Goal: Find specific page/section: Find specific page/section

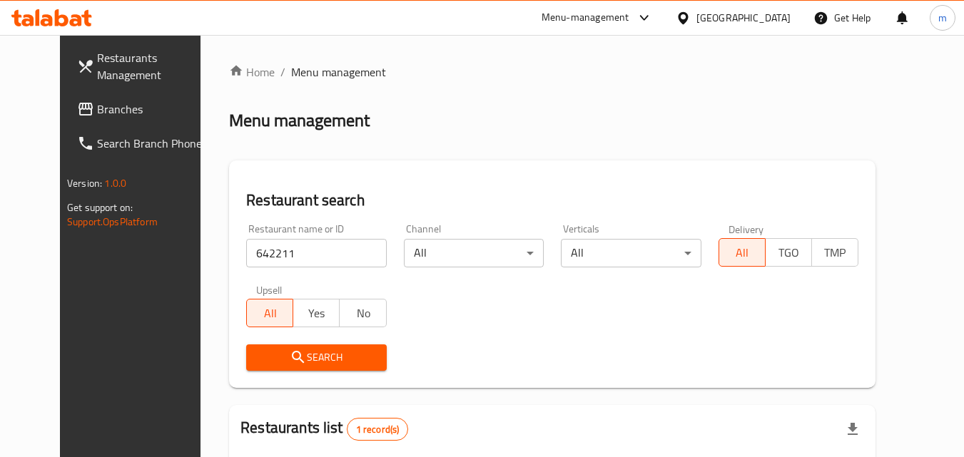
scroll to position [167, 0]
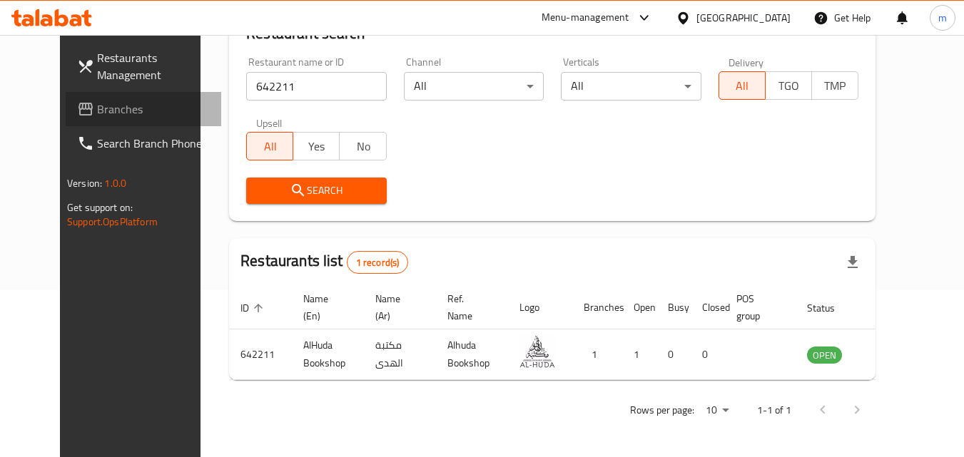
click at [97, 106] on span "Branches" at bounding box center [153, 109] width 113 height 17
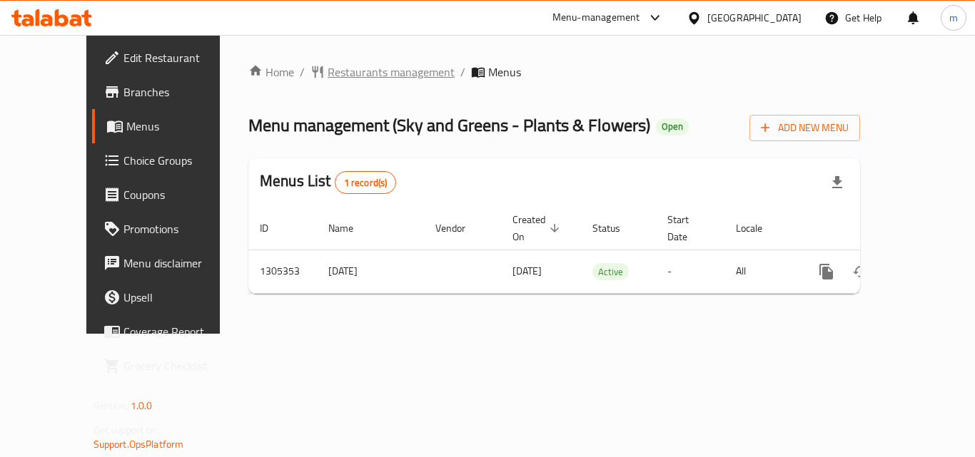
click at [363, 78] on span "Restaurants management" at bounding box center [391, 72] width 127 height 17
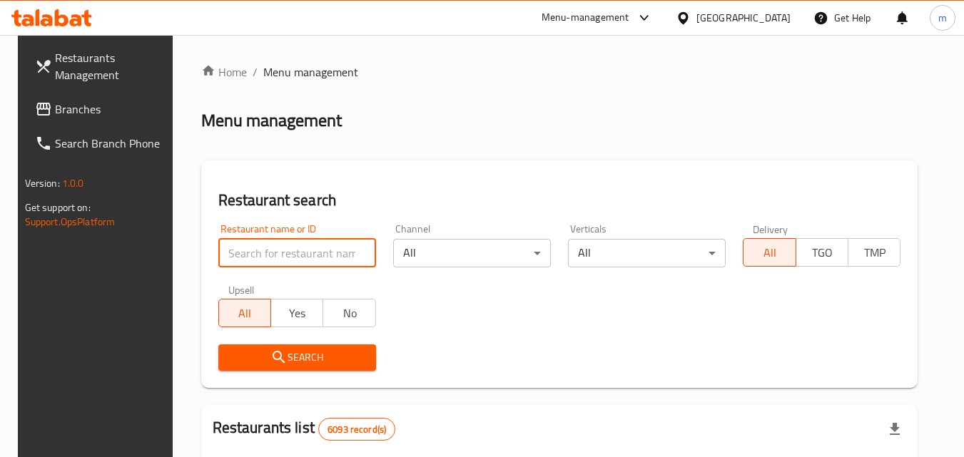
click at [285, 250] on input "search" at bounding box center [297, 253] width 158 height 29
paste input "703662"
type input "703662"
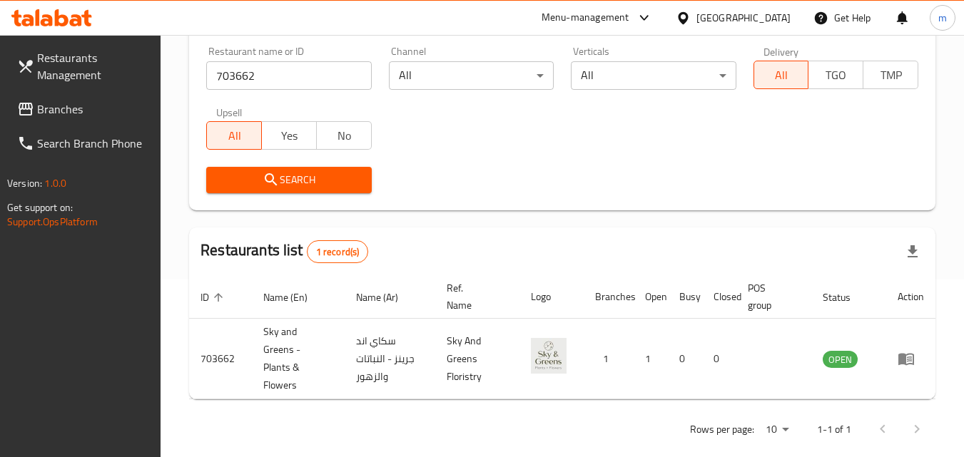
scroll to position [197, 0]
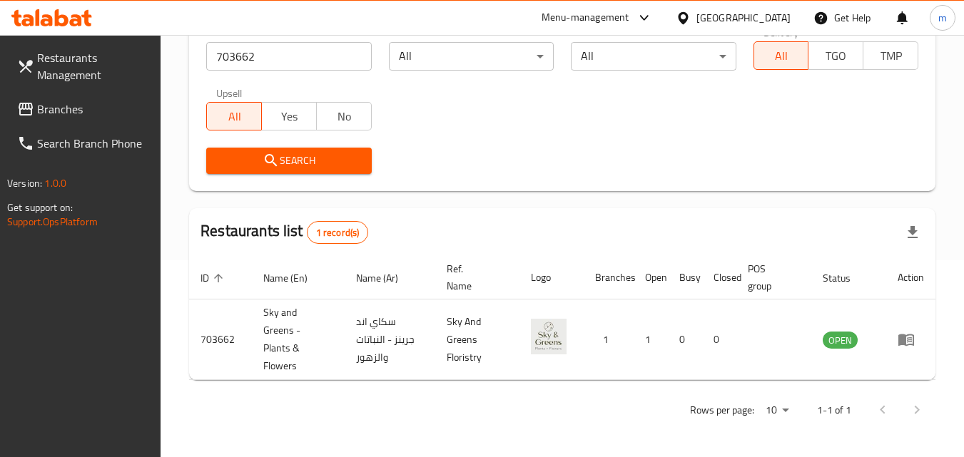
click at [759, 21] on div "[GEOGRAPHIC_DATA]" at bounding box center [743, 18] width 94 height 16
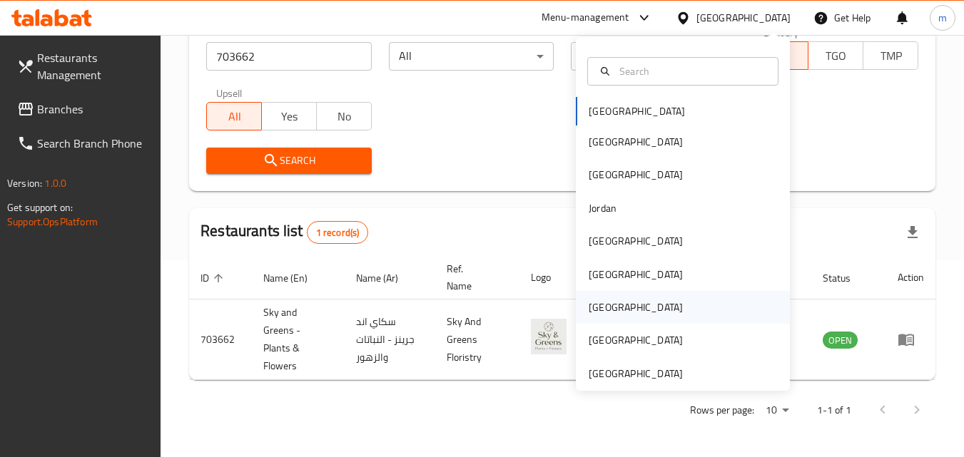
click at [609, 313] on div "[GEOGRAPHIC_DATA]" at bounding box center [635, 307] width 117 height 33
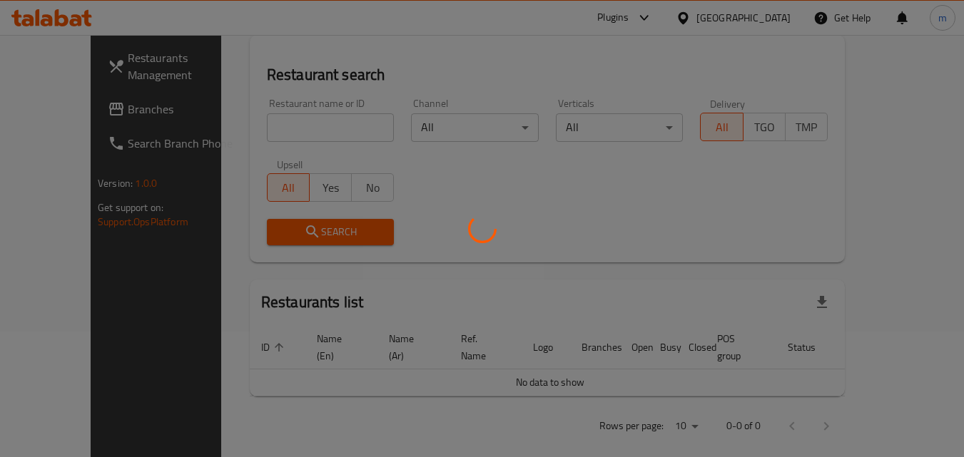
scroll to position [197, 0]
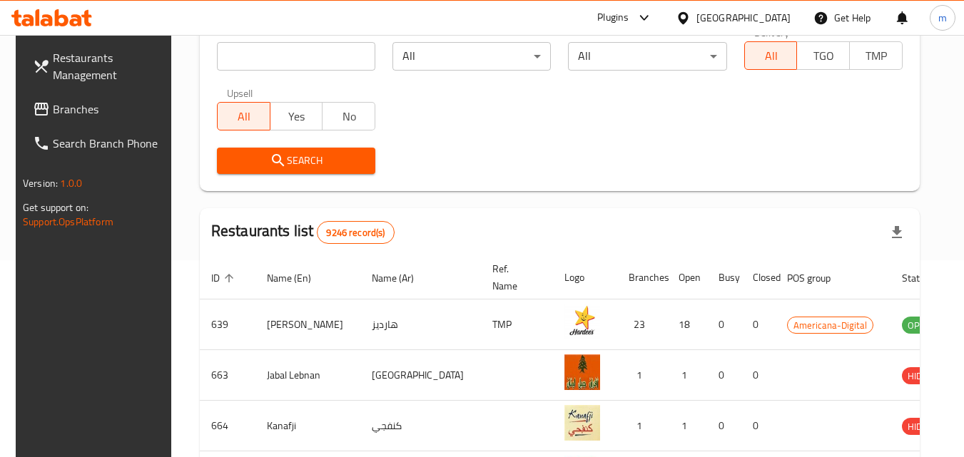
click at [79, 110] on span "Branches" at bounding box center [109, 109] width 113 height 17
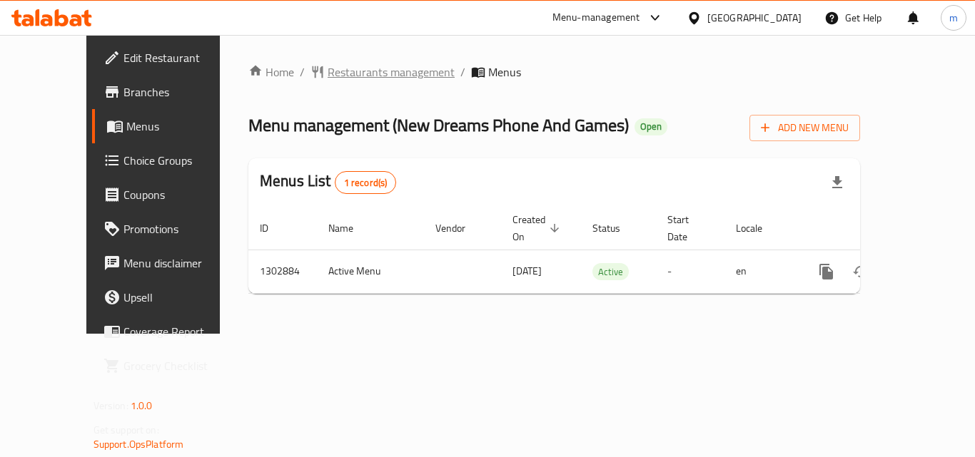
click at [362, 66] on span "Restaurants management" at bounding box center [391, 72] width 127 height 17
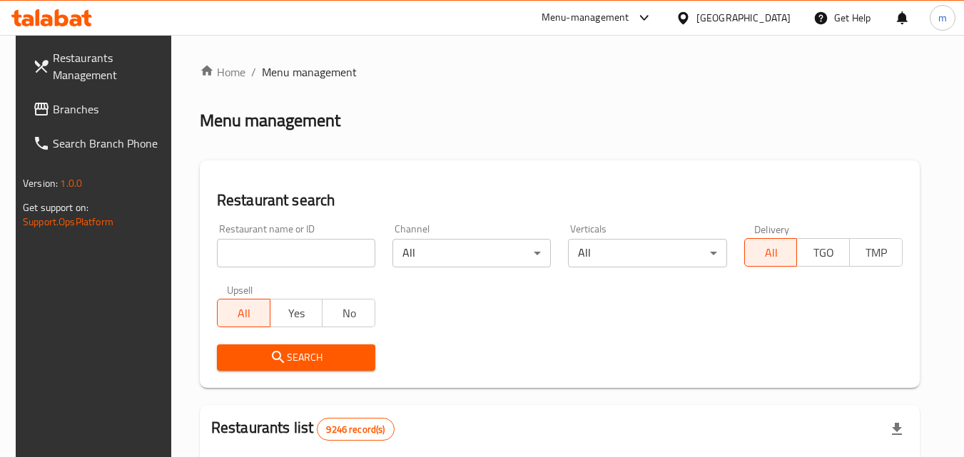
click at [326, 247] on input "search" at bounding box center [296, 253] width 158 height 29
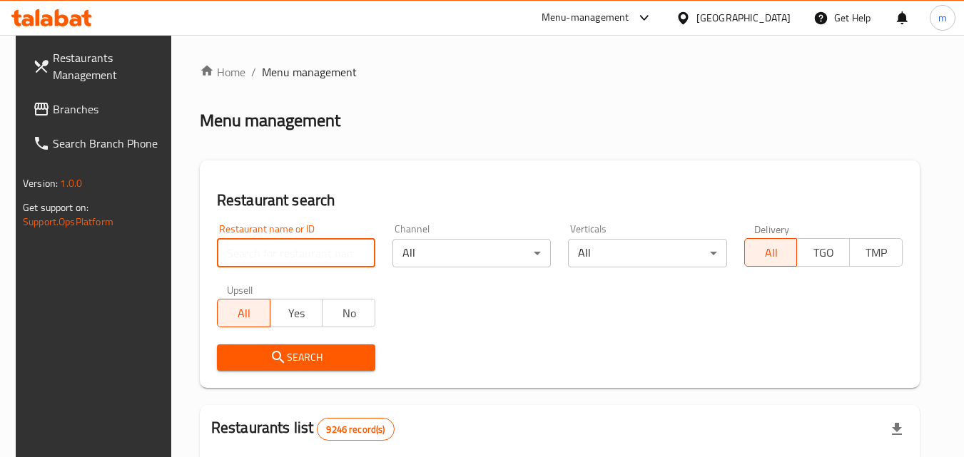
paste input "702560"
type input "702560"
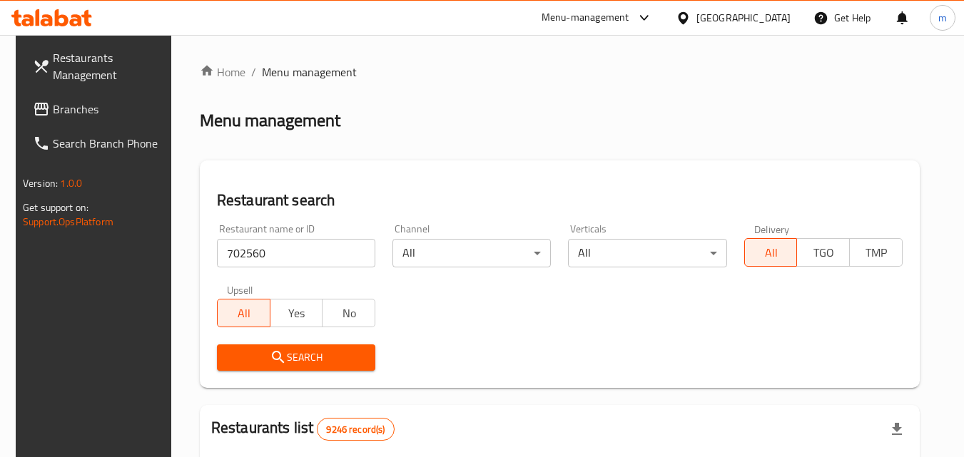
click at [335, 364] on span "Search" at bounding box center [296, 358] width 136 height 18
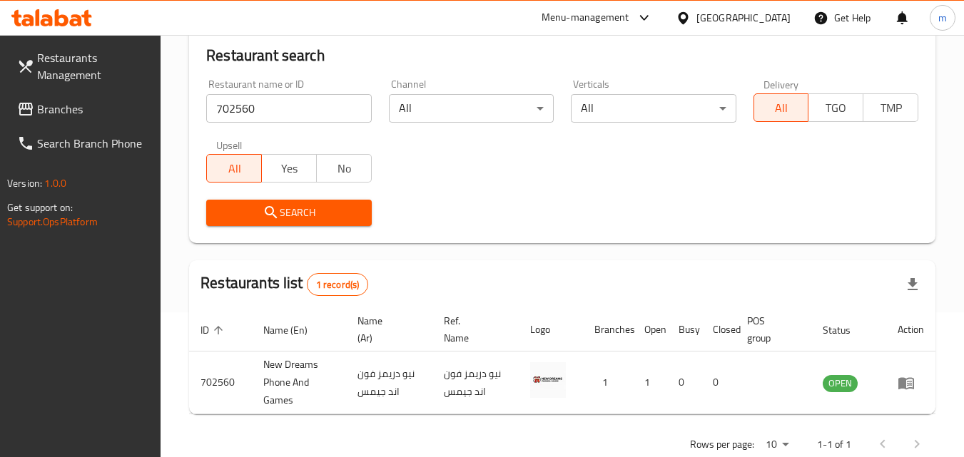
scroll to position [179, 0]
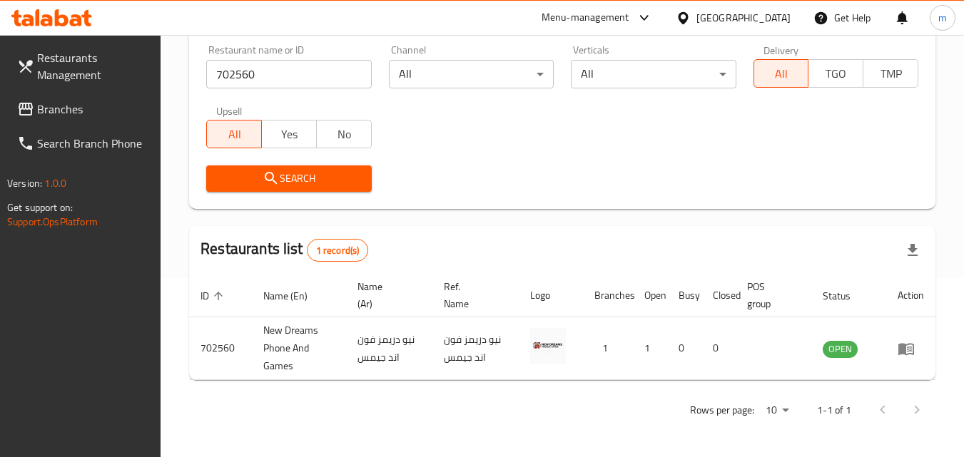
click at [779, 10] on div "[GEOGRAPHIC_DATA]" at bounding box center [743, 18] width 94 height 16
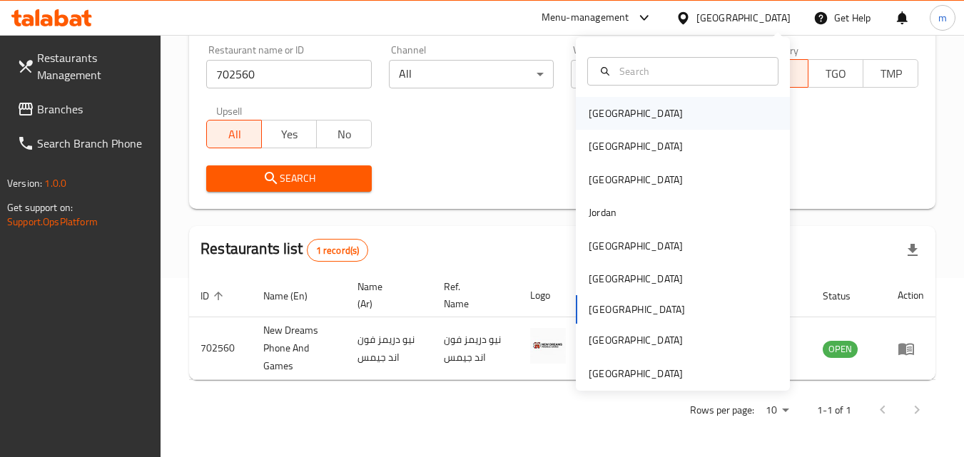
click at [669, 123] on div "[GEOGRAPHIC_DATA]" at bounding box center [683, 113] width 214 height 33
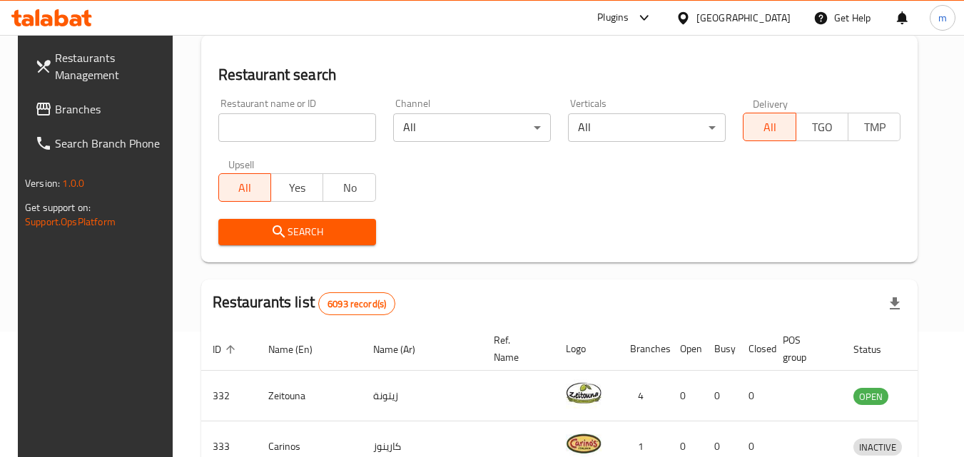
scroll to position [179, 0]
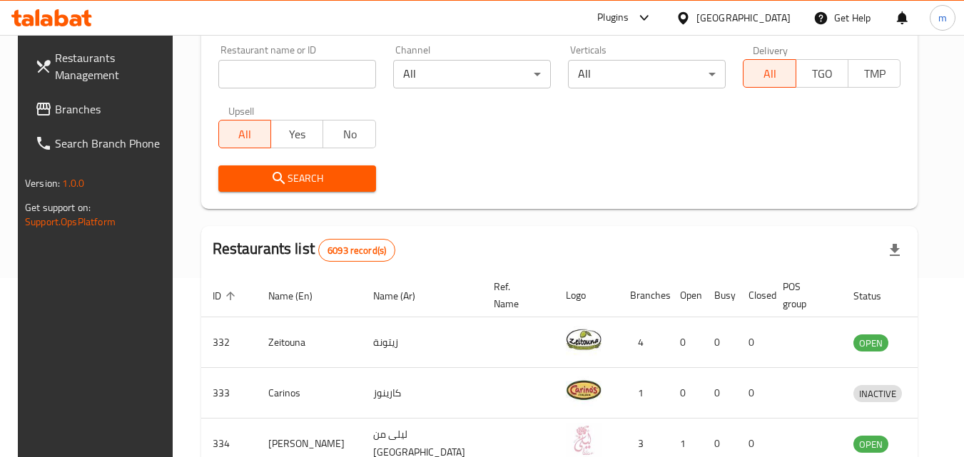
click at [35, 106] on icon at bounding box center [43, 109] width 17 height 17
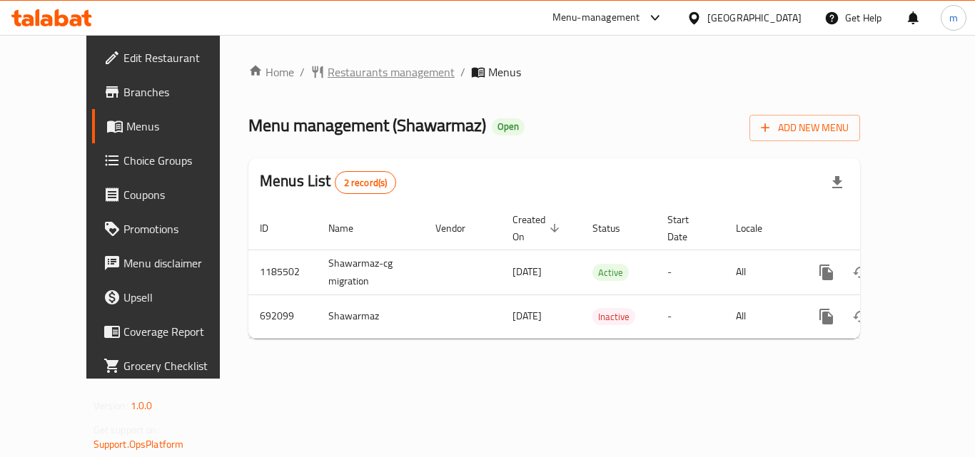
click at [340, 74] on span "Restaurants management" at bounding box center [391, 72] width 127 height 17
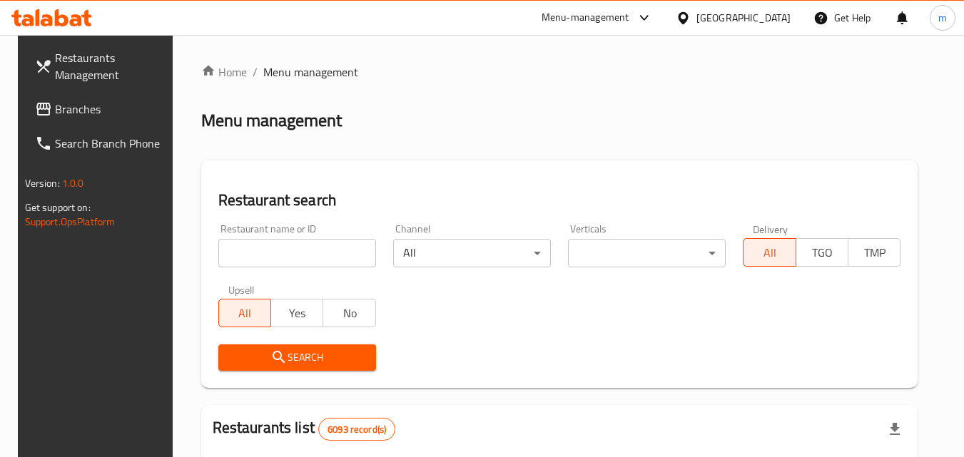
click at [306, 250] on input "search" at bounding box center [297, 253] width 158 height 29
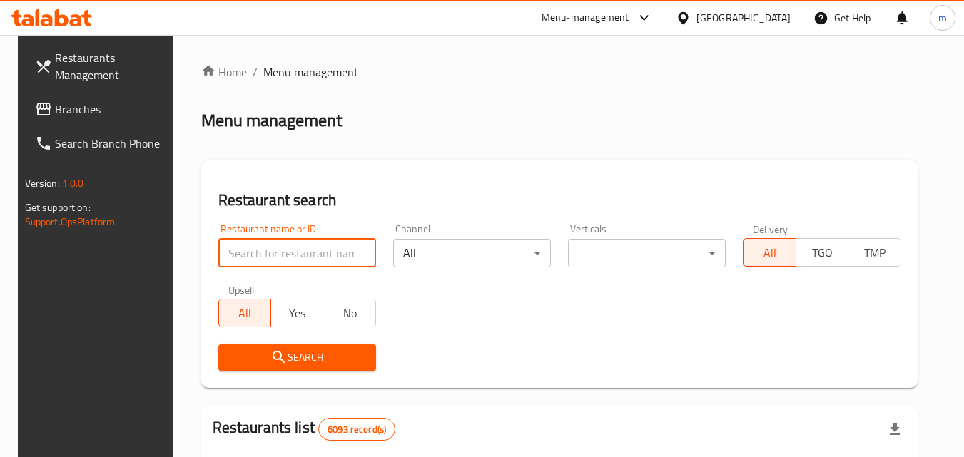
paste input "643402"
type input "643402"
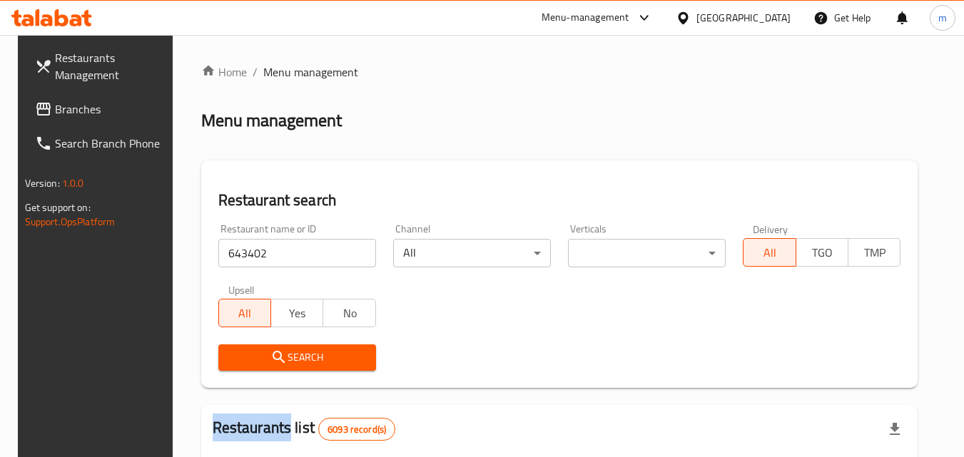
drag, startPoint x: 290, startPoint y: 343, endPoint x: 286, endPoint y: 360, distance: 17.7
click at [289, 355] on div "Search" at bounding box center [297, 358] width 175 height 44
click at [286, 360] on span "Search" at bounding box center [297, 358] width 135 height 18
click at [286, 360] on div at bounding box center [482, 228] width 964 height 457
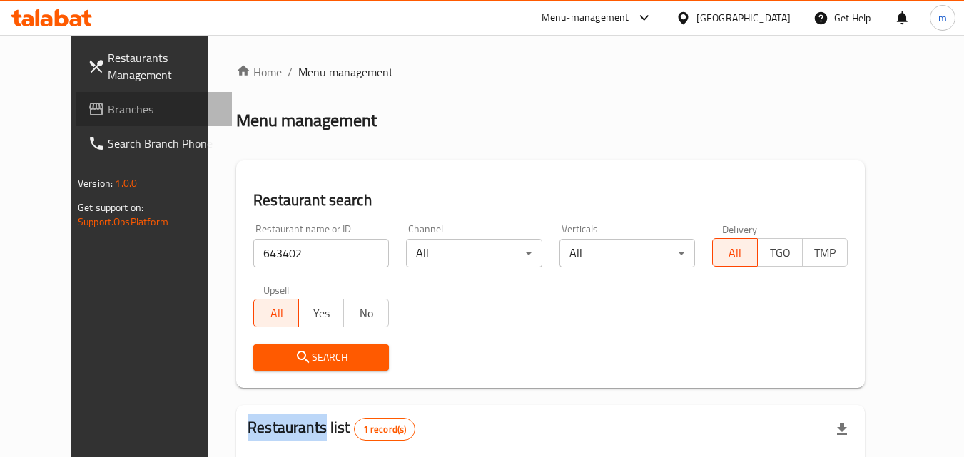
click at [91, 119] on link "Branches" at bounding box center [154, 109] width 156 height 34
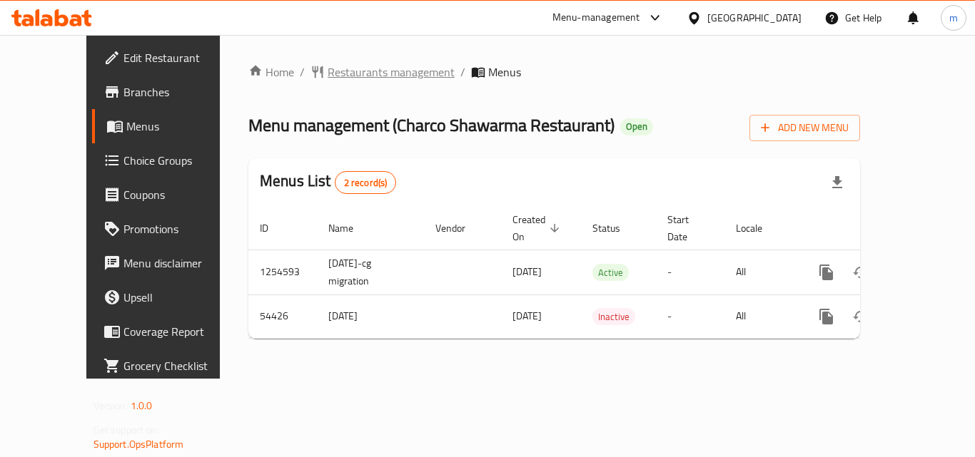
click at [328, 65] on span "Restaurants management" at bounding box center [391, 72] width 127 height 17
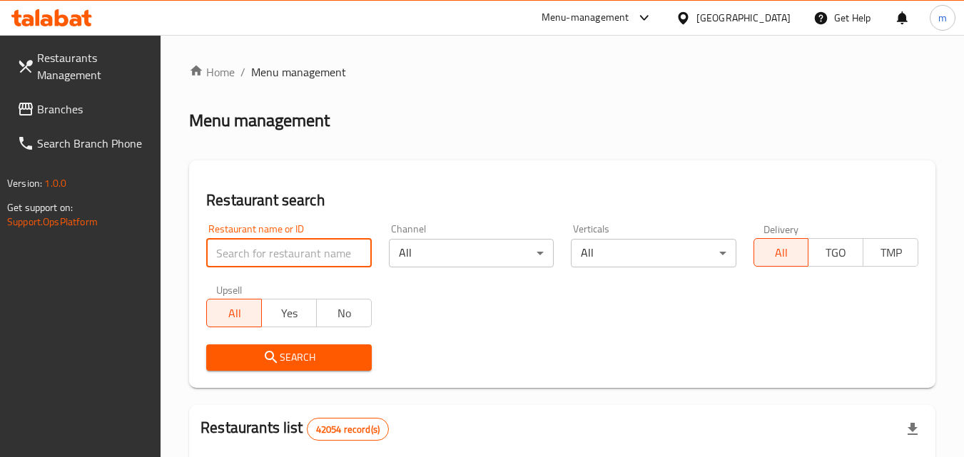
click at [312, 248] on input "search" at bounding box center [288, 253] width 165 height 29
paste input "26878"
type input "26878"
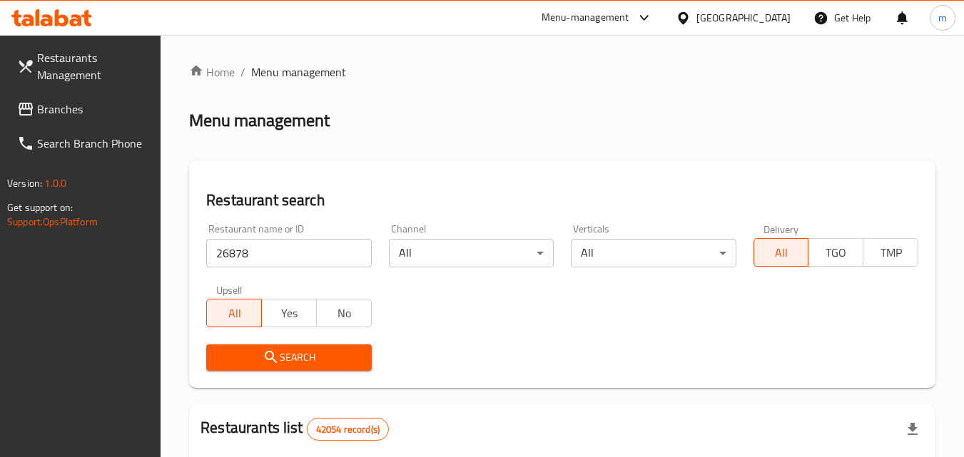
click at [305, 349] on span "Search" at bounding box center [289, 358] width 142 height 18
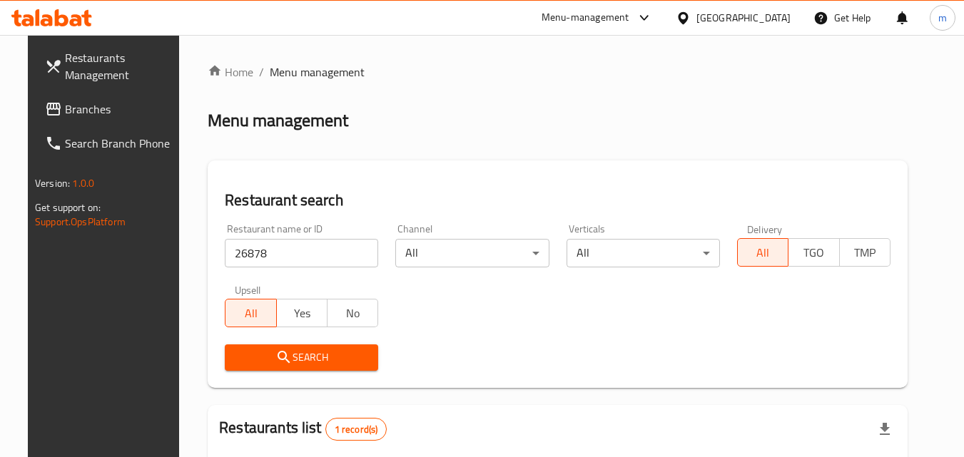
click at [700, 18] on div "[GEOGRAPHIC_DATA]" at bounding box center [743, 18] width 94 height 16
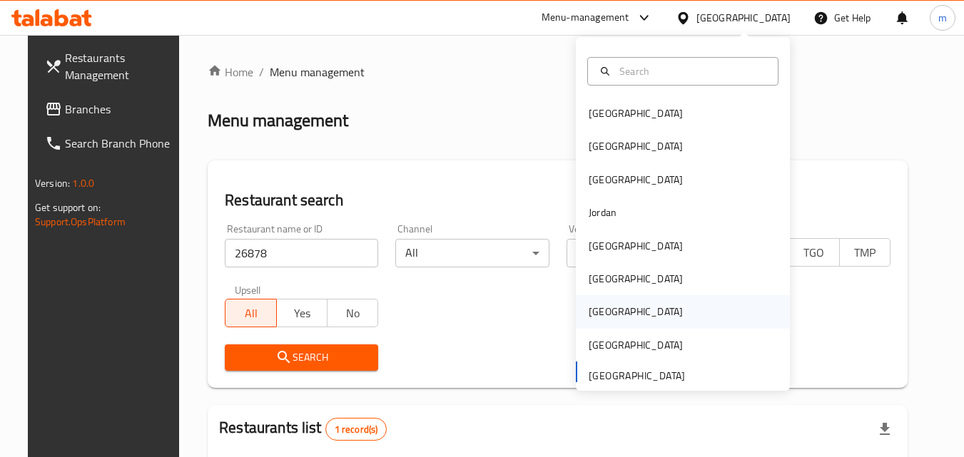
click at [613, 304] on div "[GEOGRAPHIC_DATA]" at bounding box center [635, 311] width 117 height 33
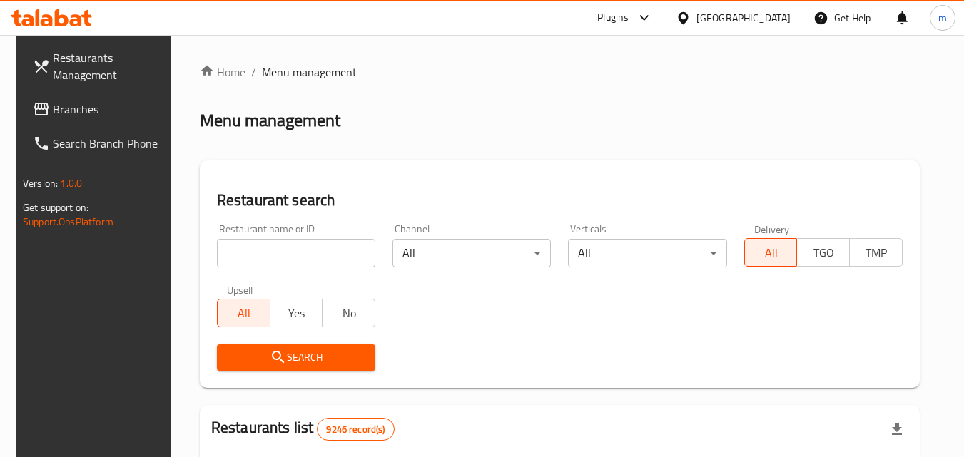
click at [113, 104] on span "Branches" at bounding box center [109, 109] width 113 height 17
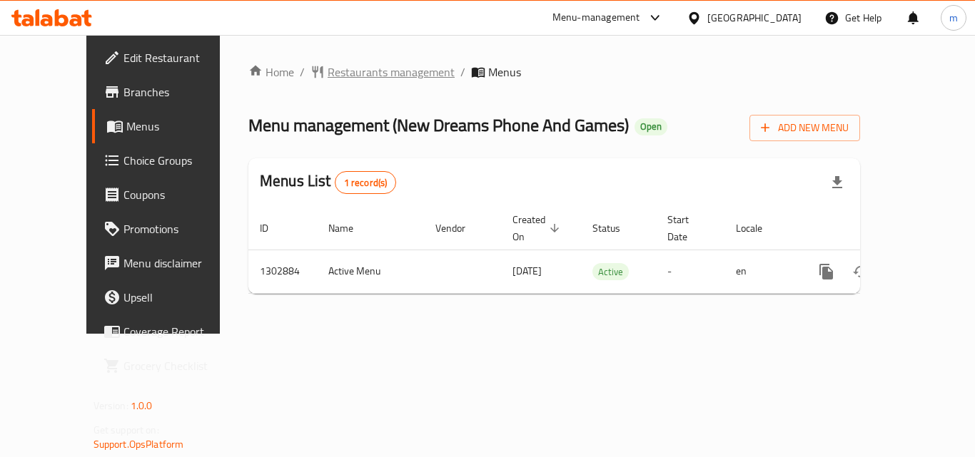
click at [328, 69] on span "Restaurants management" at bounding box center [391, 72] width 127 height 17
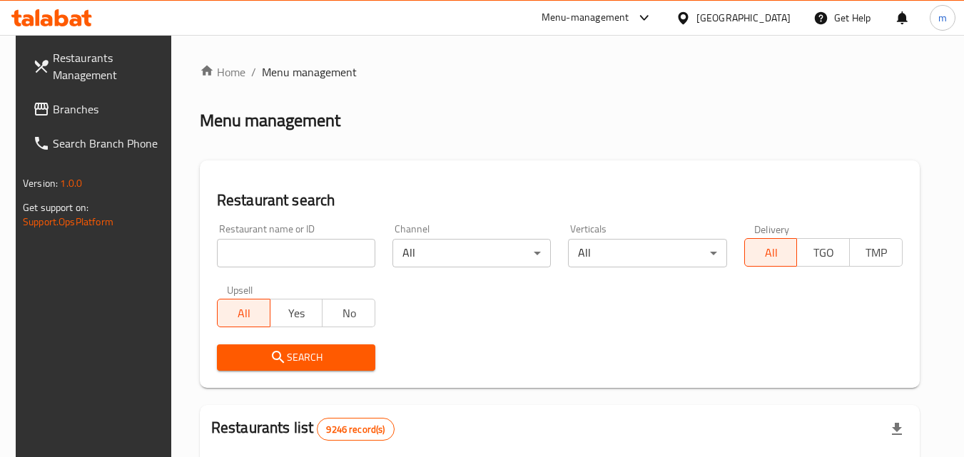
click at [255, 244] on input "search" at bounding box center [296, 253] width 158 height 29
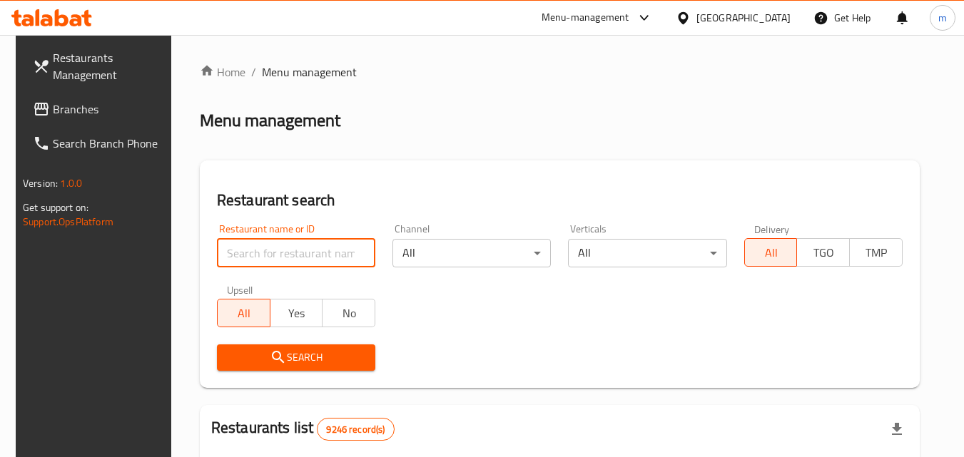
paste input "702560"
type input "702560"
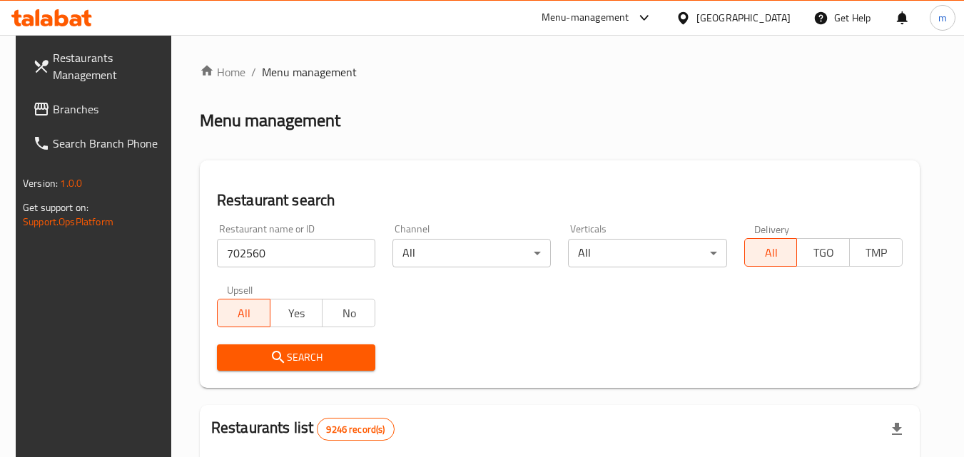
click at [284, 349] on span "Search" at bounding box center [296, 358] width 136 height 18
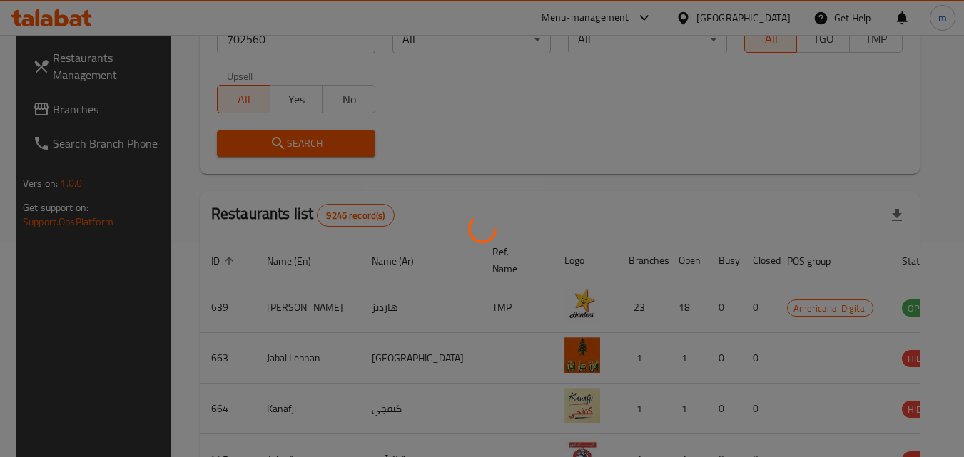
scroll to position [179, 0]
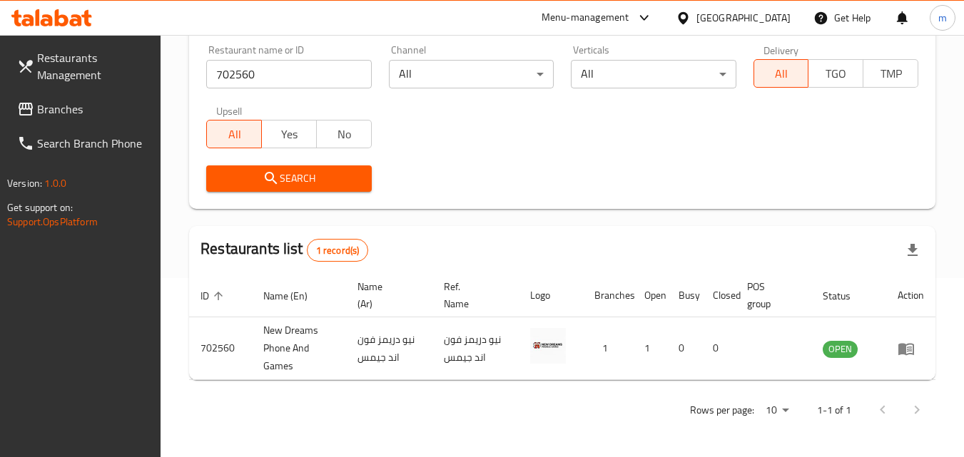
click at [696, 18] on div at bounding box center [686, 18] width 21 height 16
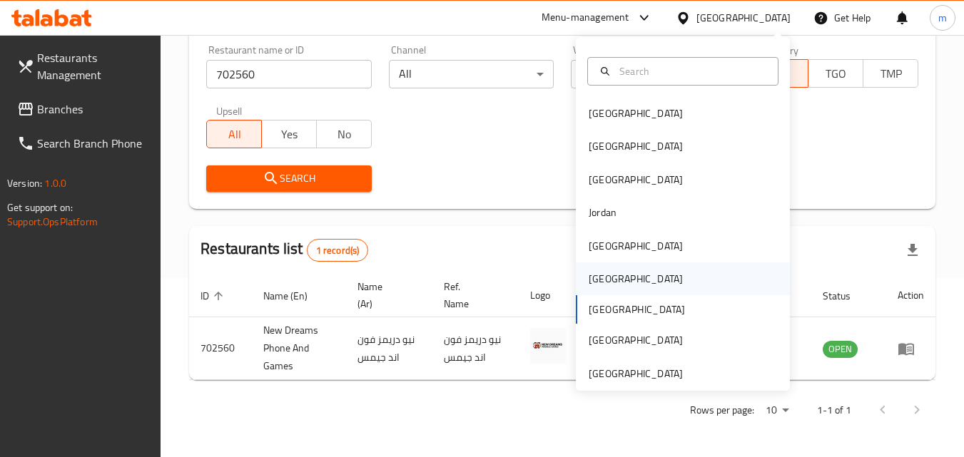
click at [648, 278] on div "[GEOGRAPHIC_DATA]" at bounding box center [683, 279] width 214 height 33
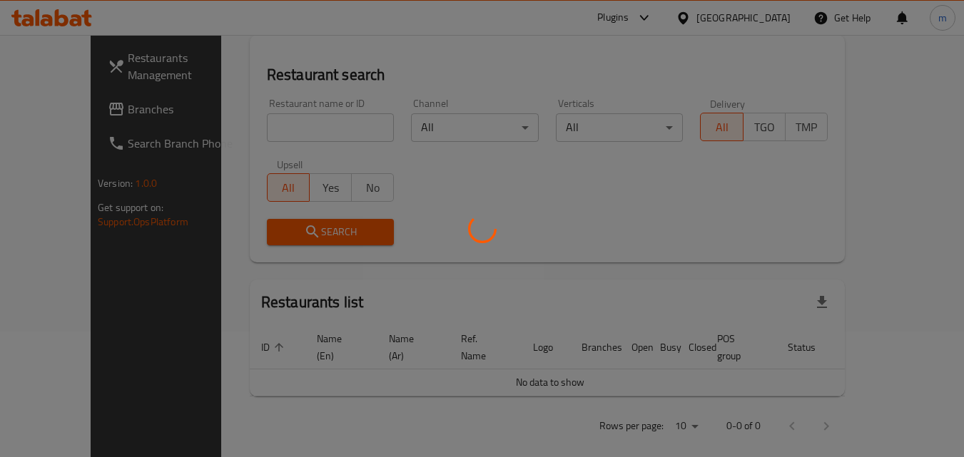
scroll to position [179, 0]
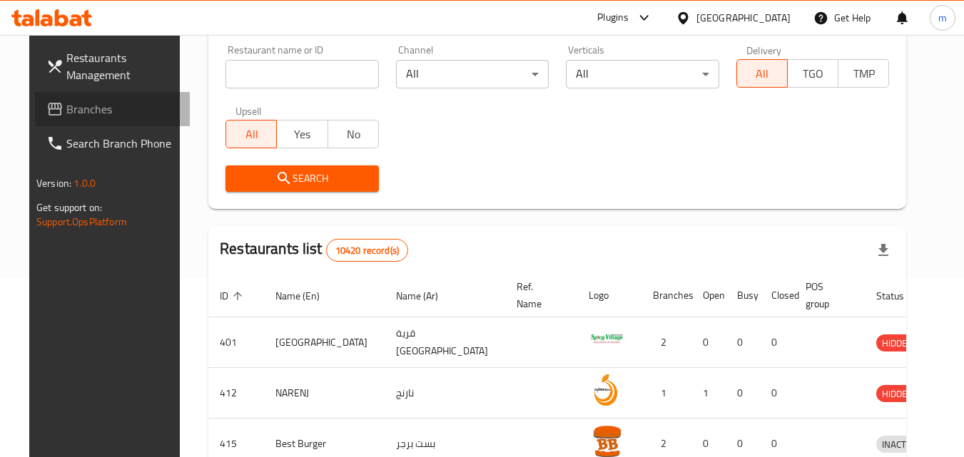
click at [71, 106] on span "Branches" at bounding box center [122, 109] width 113 height 17
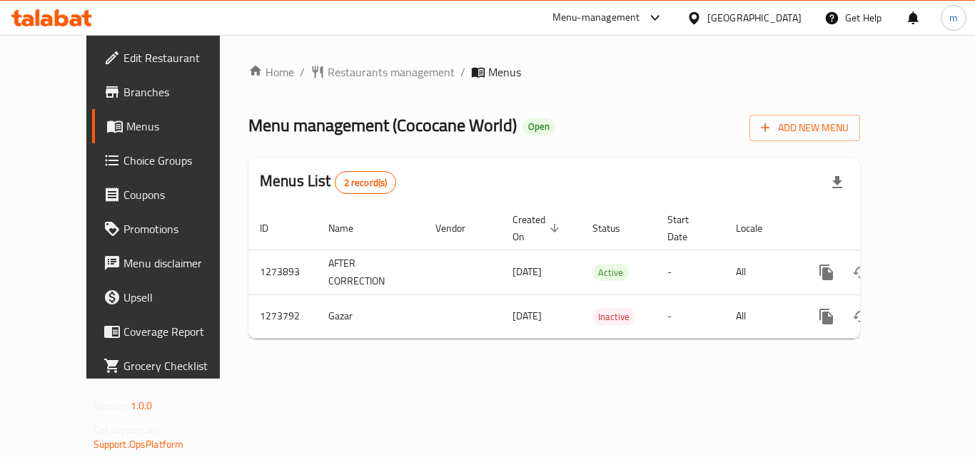
click at [480, 56] on div "Home / Restaurants management / Menus Menu management ( Cococane World ) Open A…" at bounding box center [554, 207] width 669 height 344
click at [367, 69] on span "Restaurants management" at bounding box center [391, 72] width 127 height 17
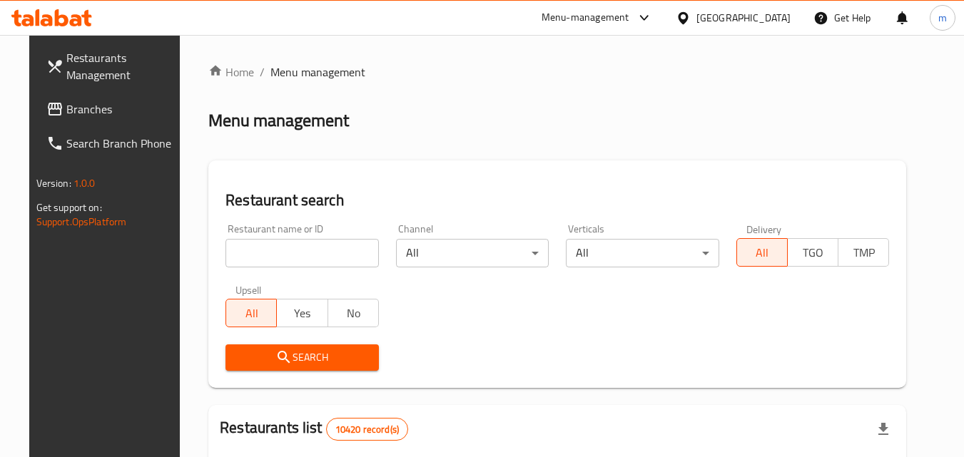
click at [288, 253] on input "search" at bounding box center [301, 253] width 153 height 29
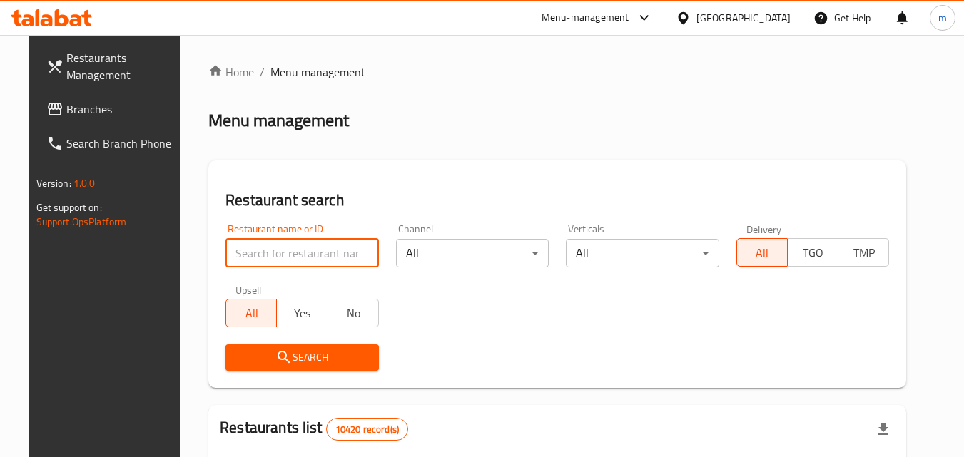
click at [288, 253] on input "search" at bounding box center [301, 253] width 153 height 29
paste input "690978"
type input "690978"
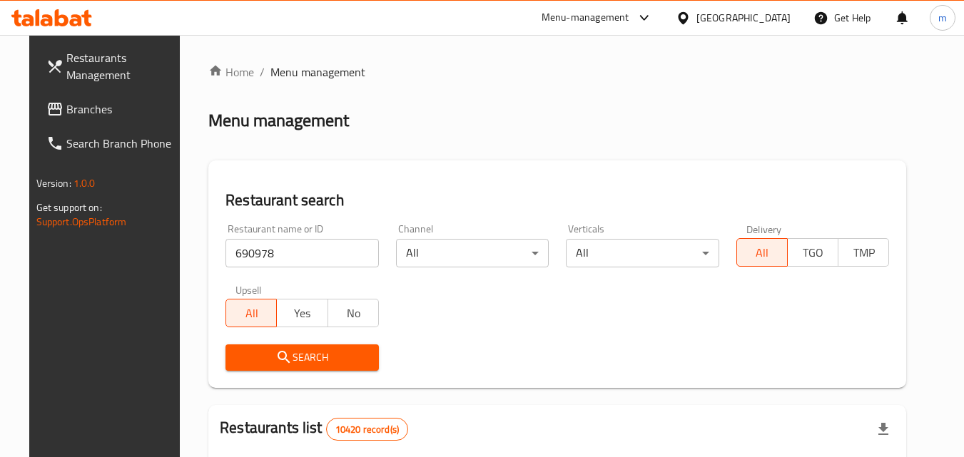
click at [275, 358] on icon "submit" at bounding box center [283, 357] width 17 height 17
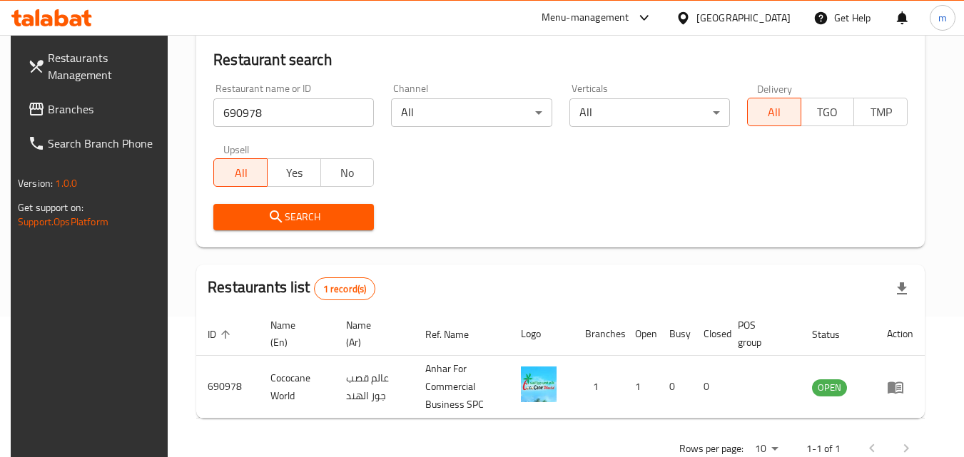
scroll to position [108, 0]
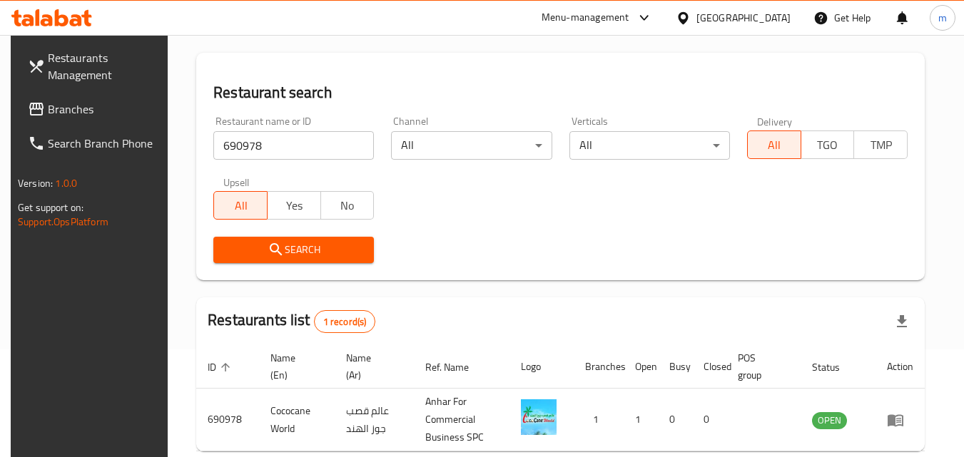
click at [691, 22] on icon at bounding box center [683, 18] width 15 height 15
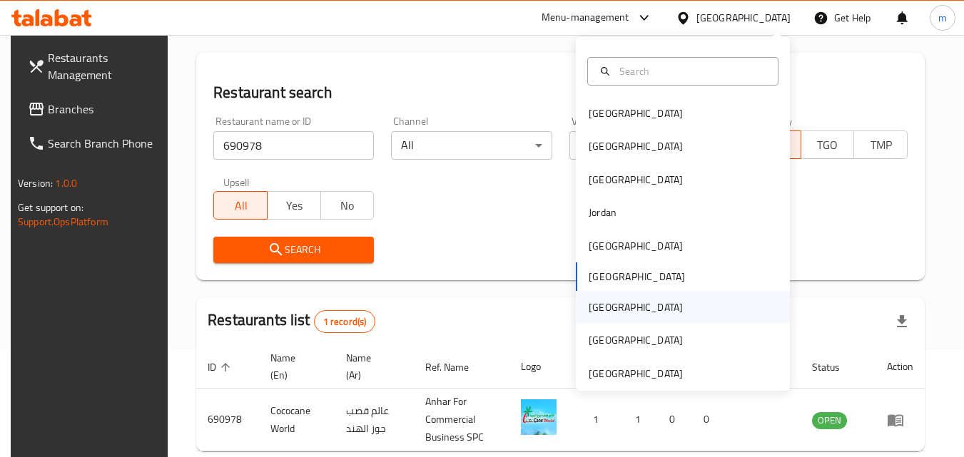
click at [589, 308] on div "[GEOGRAPHIC_DATA]" at bounding box center [636, 308] width 94 height 16
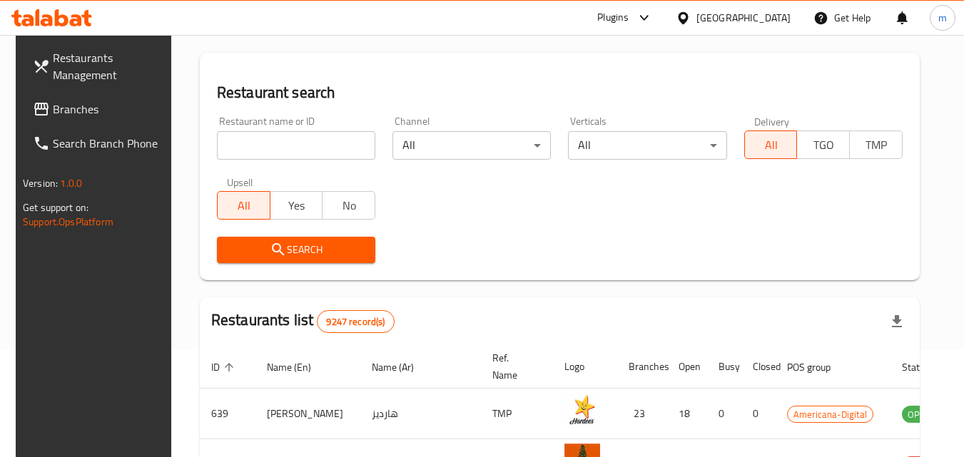
click at [81, 101] on span "Branches" at bounding box center [109, 109] width 113 height 17
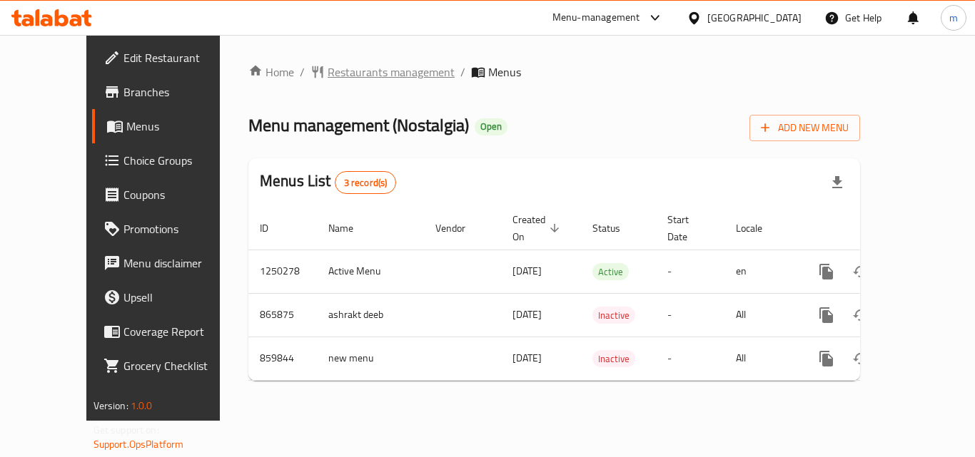
click at [361, 69] on span "Restaurants management" at bounding box center [391, 72] width 127 height 17
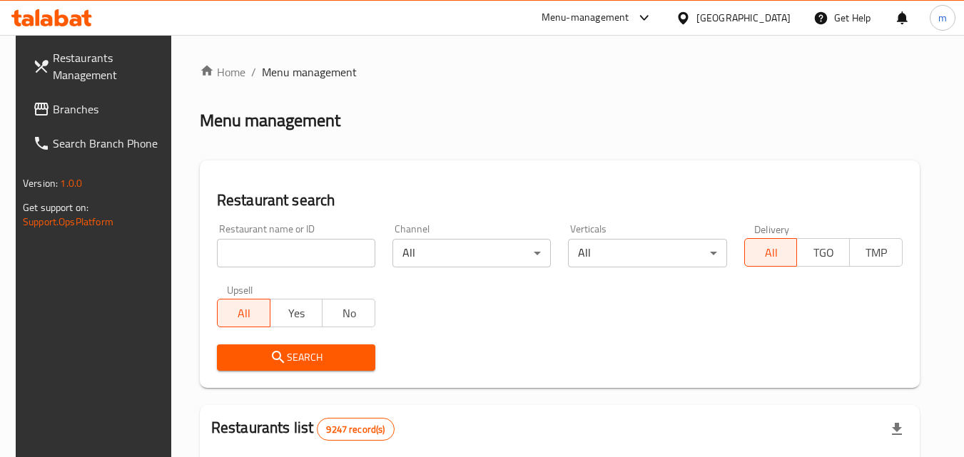
click at [314, 248] on input "search" at bounding box center [296, 253] width 158 height 29
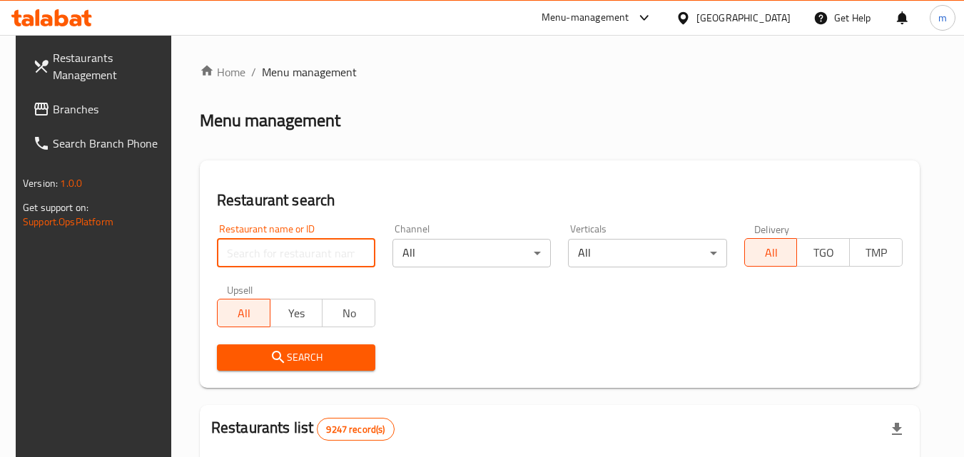
paste input "656756"
type input "656756"
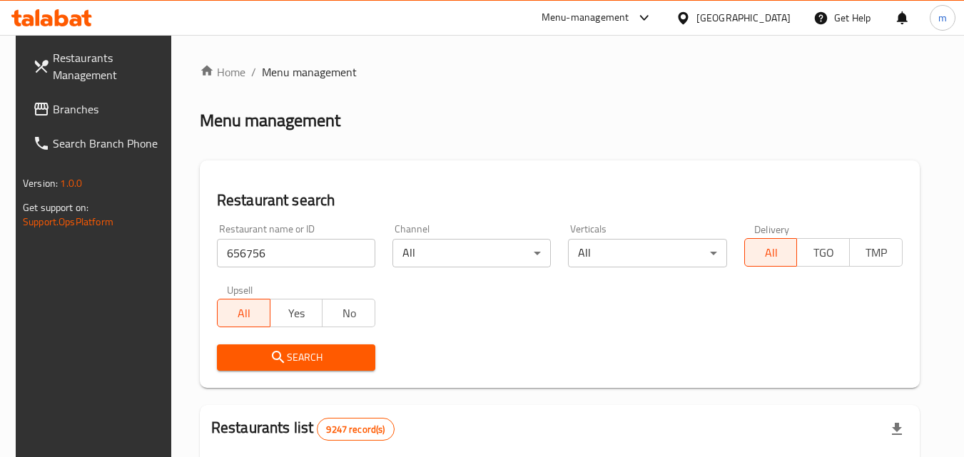
click at [306, 357] on span "Search" at bounding box center [296, 358] width 136 height 18
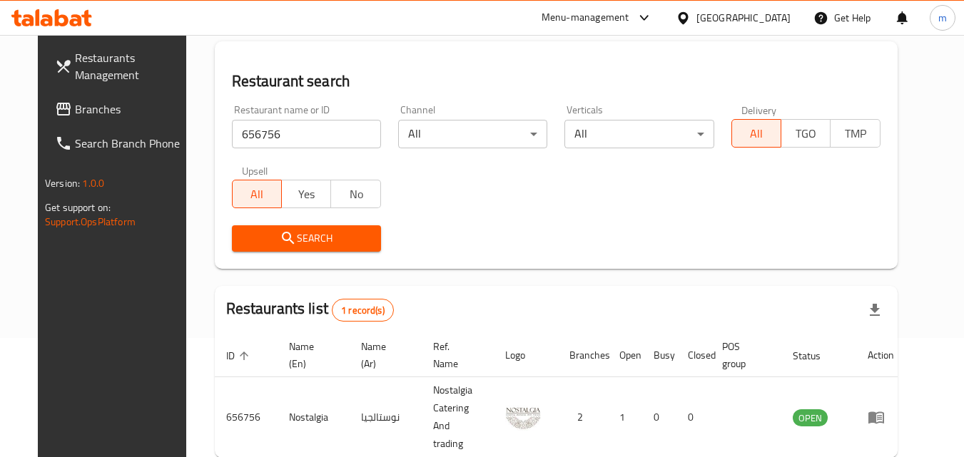
scroll to position [167, 0]
